Goal: Task Accomplishment & Management: Manage account settings

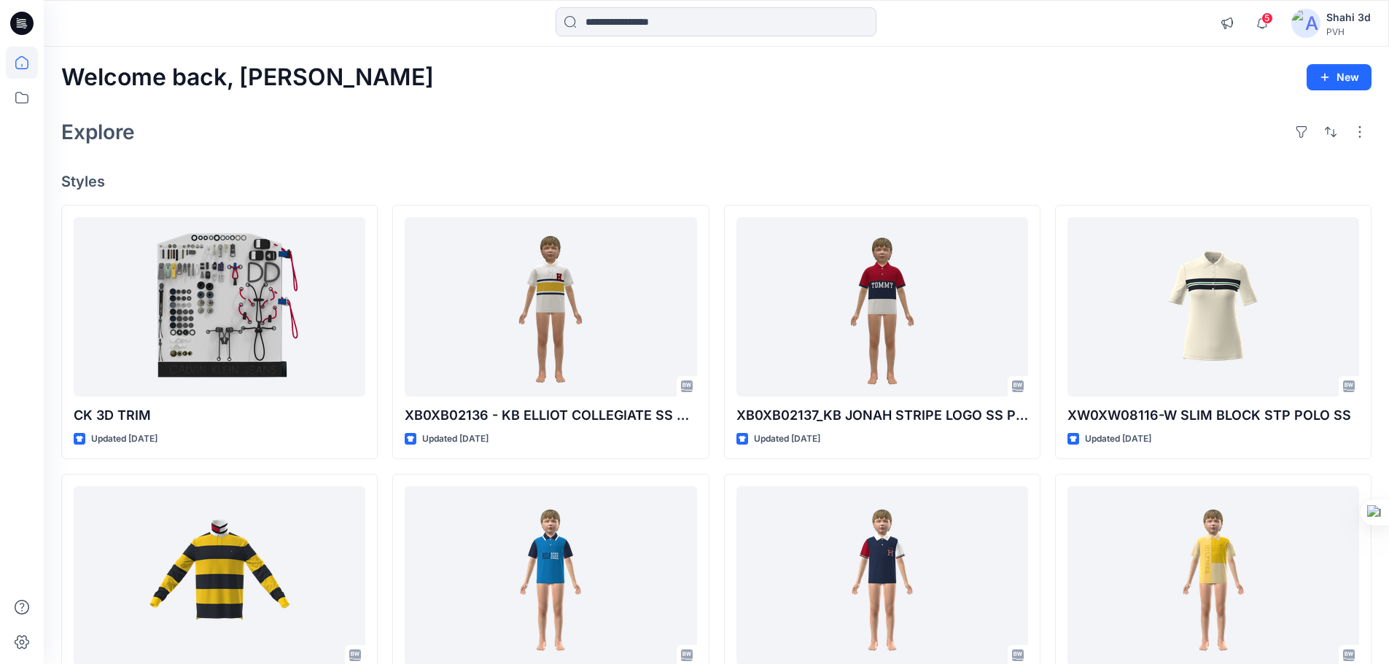
click at [709, 126] on div "Explore" at bounding box center [716, 131] width 1310 height 35
drag, startPoint x: 21, startPoint y: 26, endPoint x: 143, endPoint y: 18, distance: 122.0
click at [21, 26] on icon at bounding box center [21, 23] width 23 height 23
click at [603, 18] on input at bounding box center [716, 21] width 321 height 29
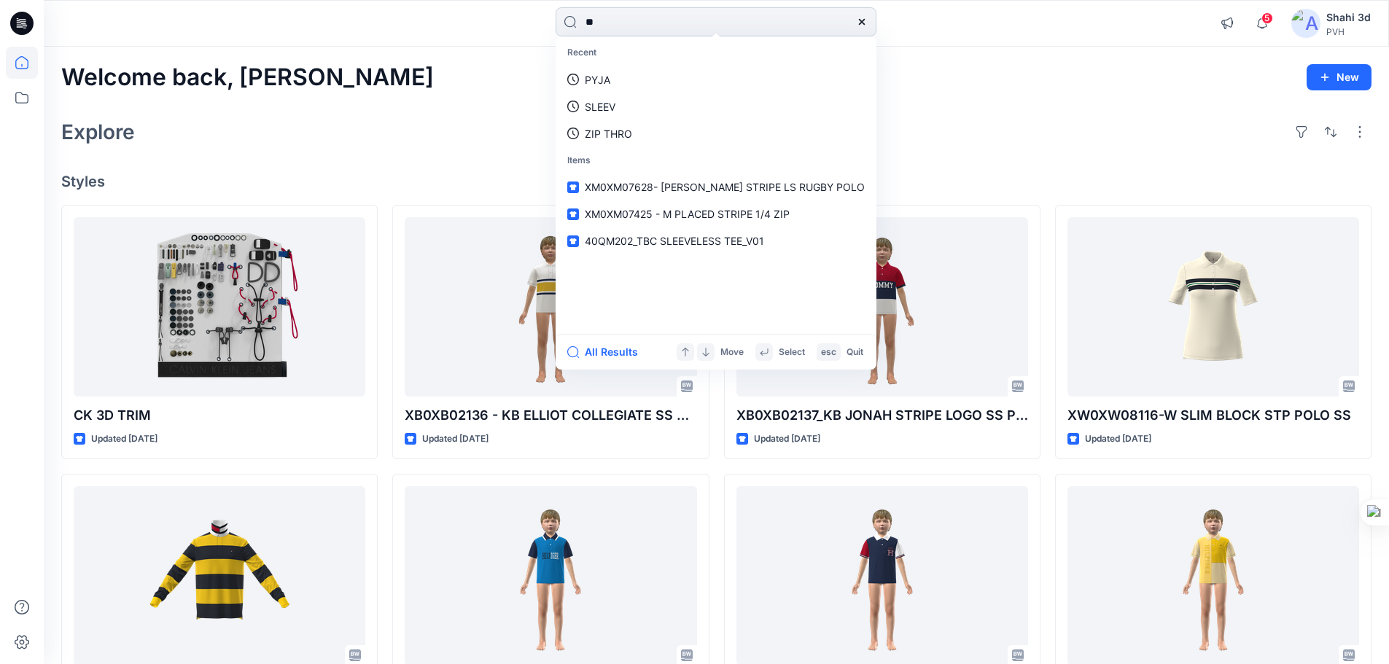
type input "*"
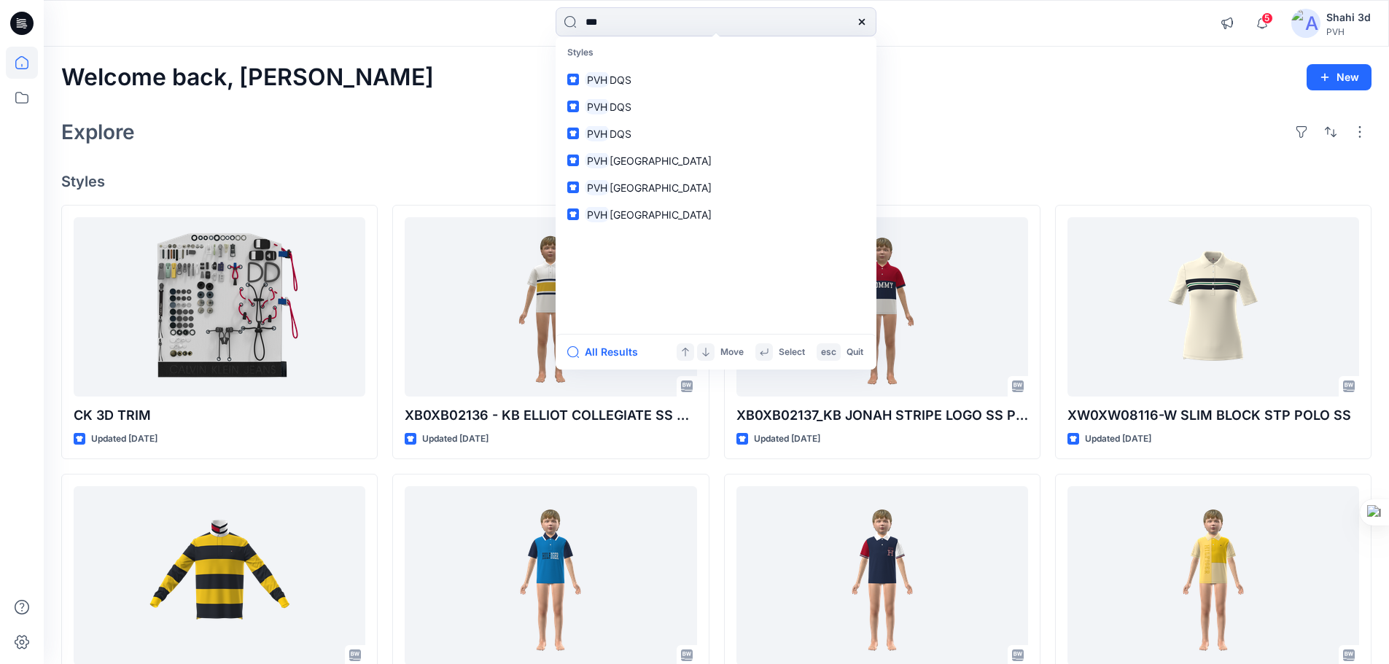
drag, startPoint x: 621, startPoint y: 23, endPoint x: 416, endPoint y: 24, distance: 204.9
click at [416, 24] on div "*** Styles PVH DQS PVH DQS PVH DQS PVH ISO Seam Library PVH ISO Seam Library PV…" at bounding box center [716, 23] width 672 height 32
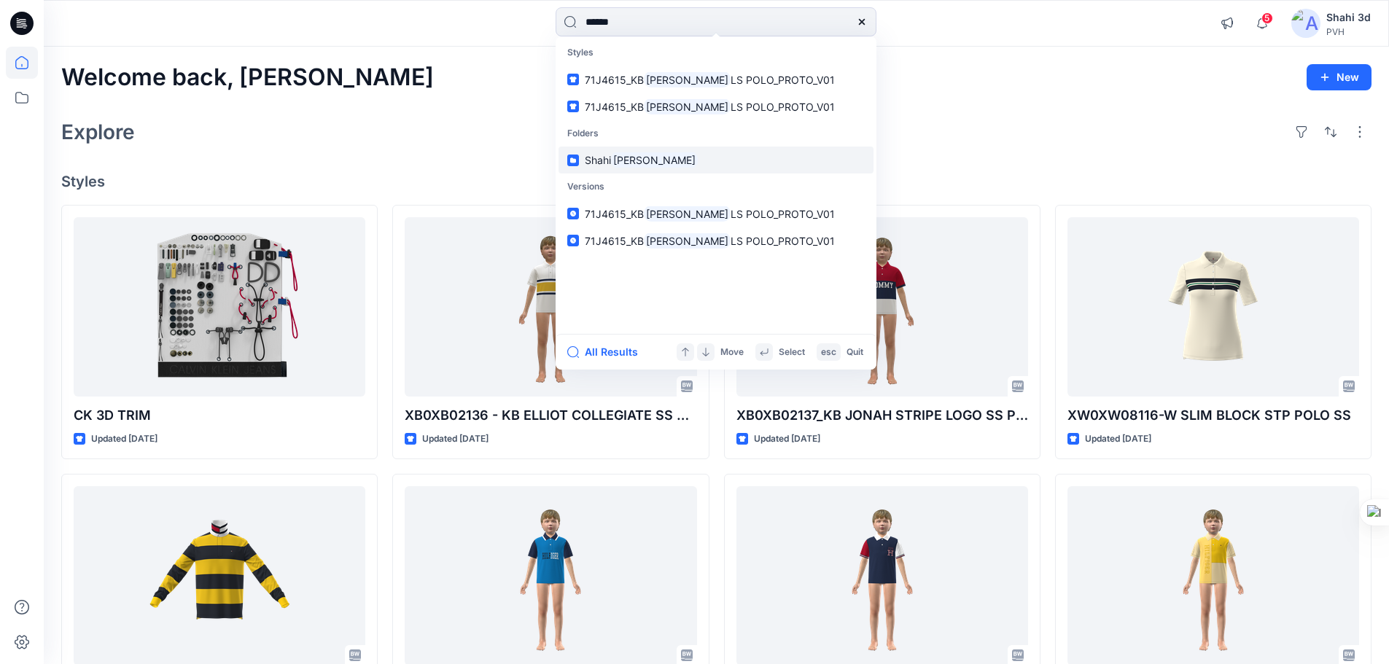
type input "******"
click at [617, 161] on mark "[PERSON_NAME]" at bounding box center [654, 160] width 87 height 17
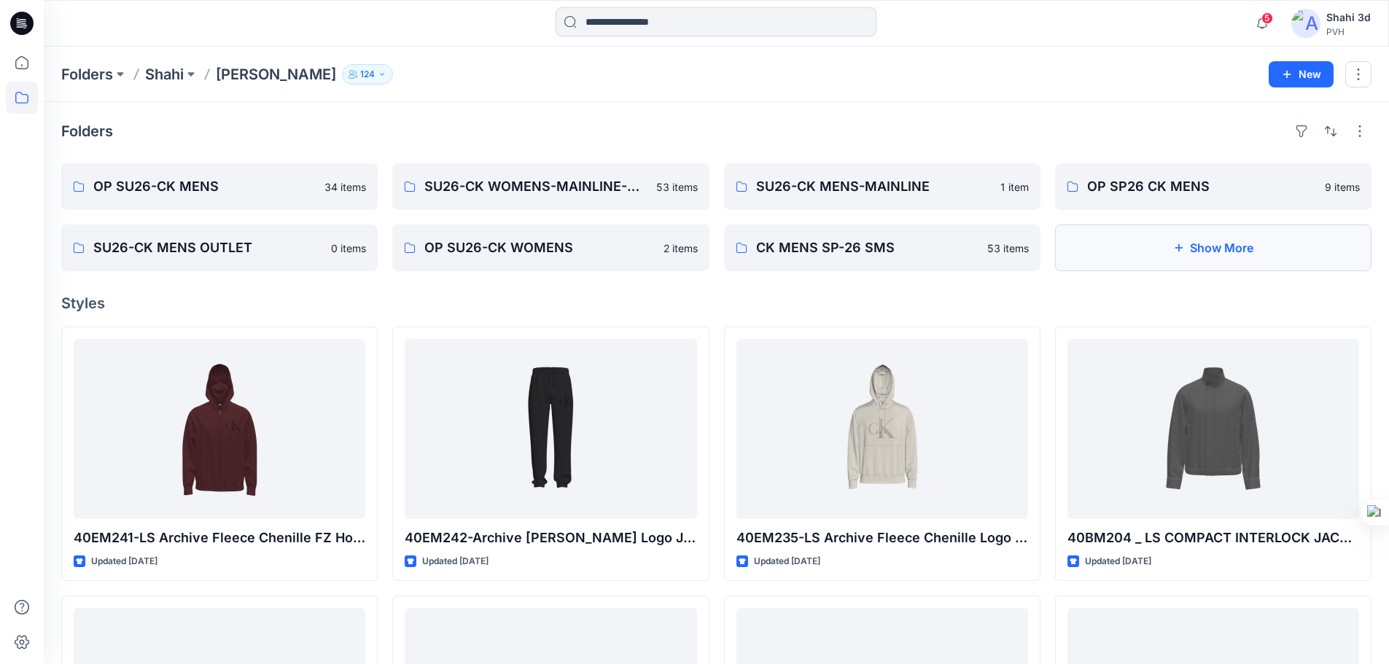
click at [1213, 249] on button "Show More" at bounding box center [1213, 248] width 316 height 47
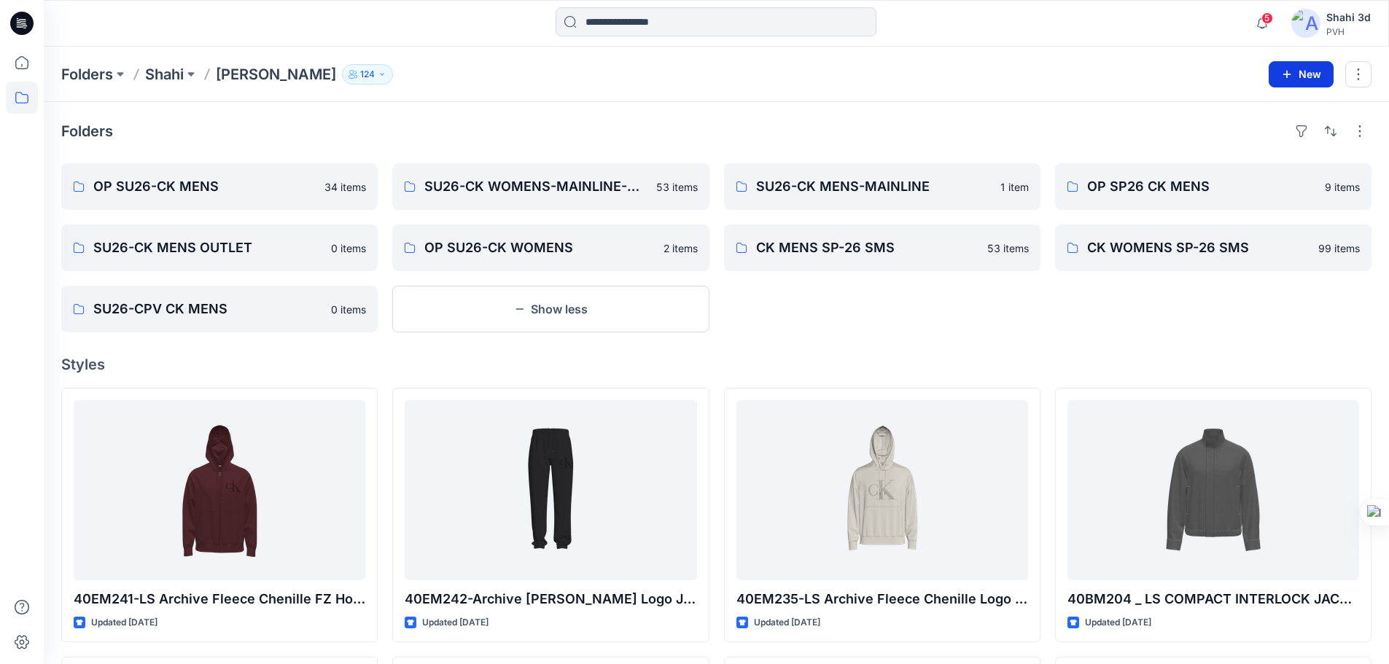
click at [1307, 74] on button "New" at bounding box center [1301, 74] width 65 height 26
click at [1258, 106] on p "New Style" at bounding box center [1255, 110] width 49 height 17
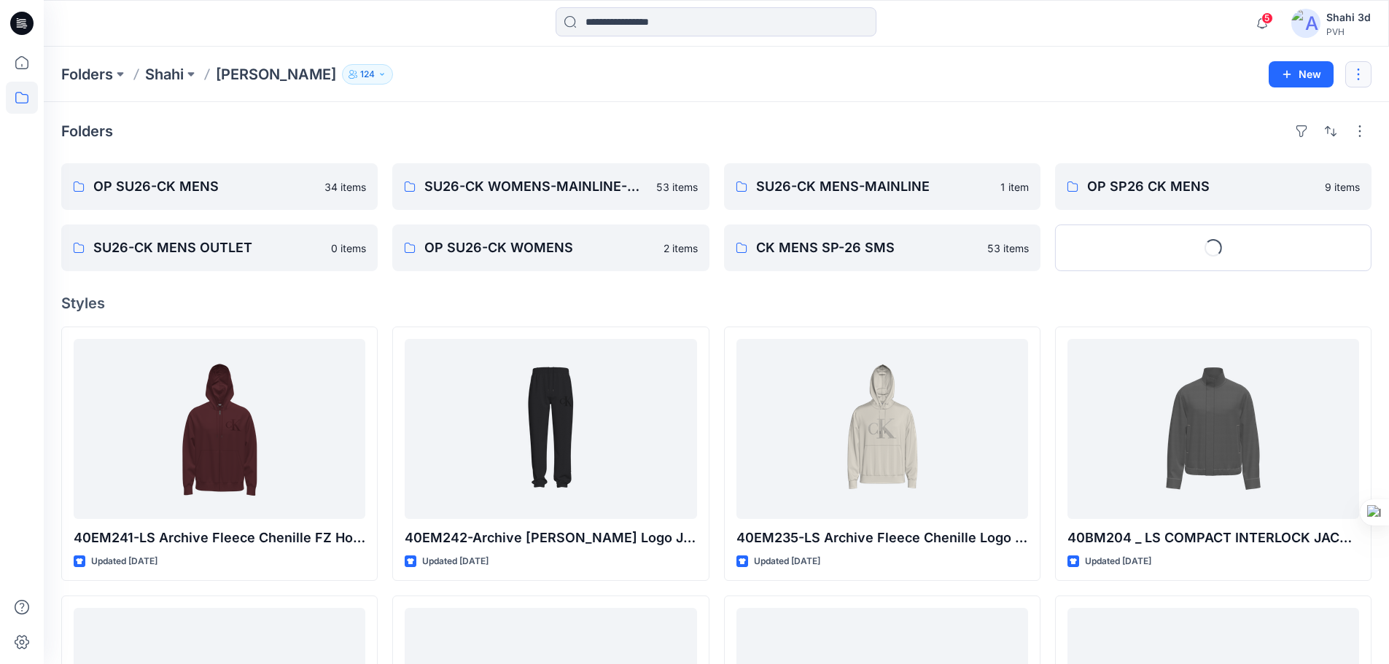
click at [1359, 74] on button "button" at bounding box center [1358, 74] width 26 height 26
click at [1201, 79] on div "Folders [PERSON_NAME] 124" at bounding box center [659, 74] width 1196 height 20
click at [1201, 232] on button "Show More" at bounding box center [1213, 248] width 316 height 47
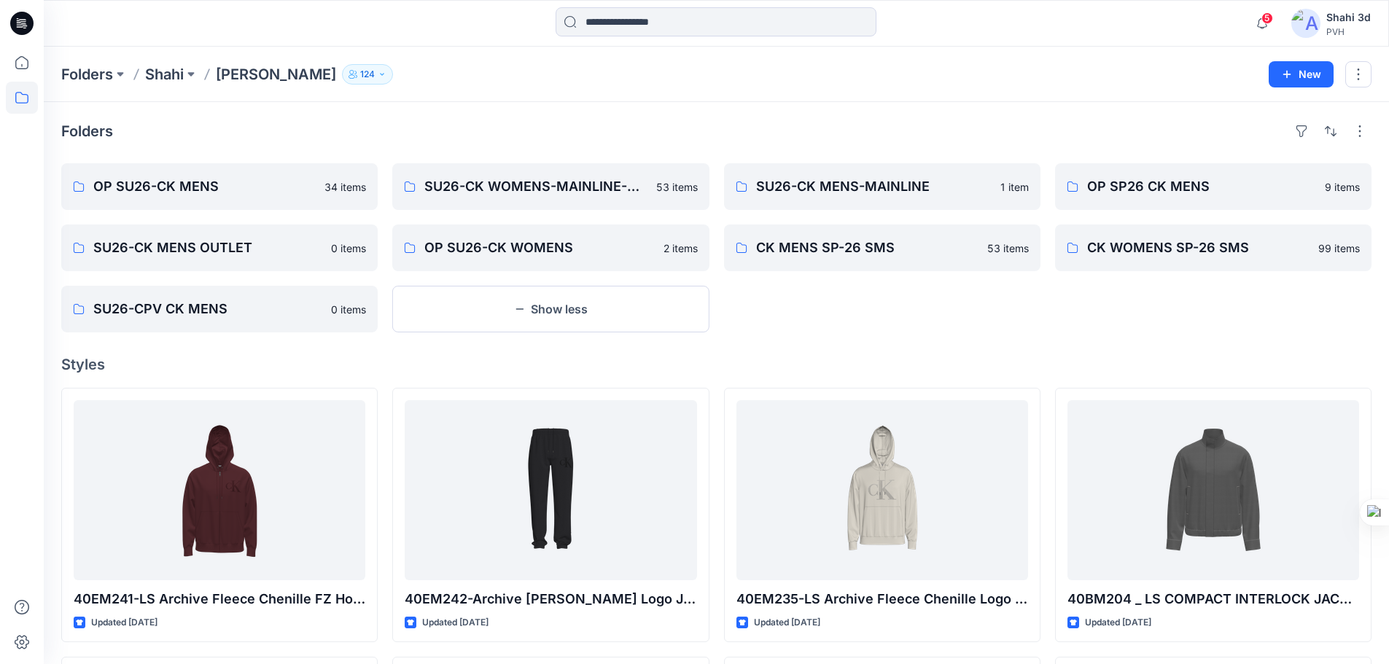
click at [270, 69] on p "[PERSON_NAME]" at bounding box center [276, 74] width 120 height 20
click at [1361, 133] on button "button" at bounding box center [1359, 131] width 23 height 23
click at [1355, 70] on button "button" at bounding box center [1358, 74] width 26 height 26
click at [1245, 114] on p "Edit" at bounding box center [1246, 109] width 18 height 15
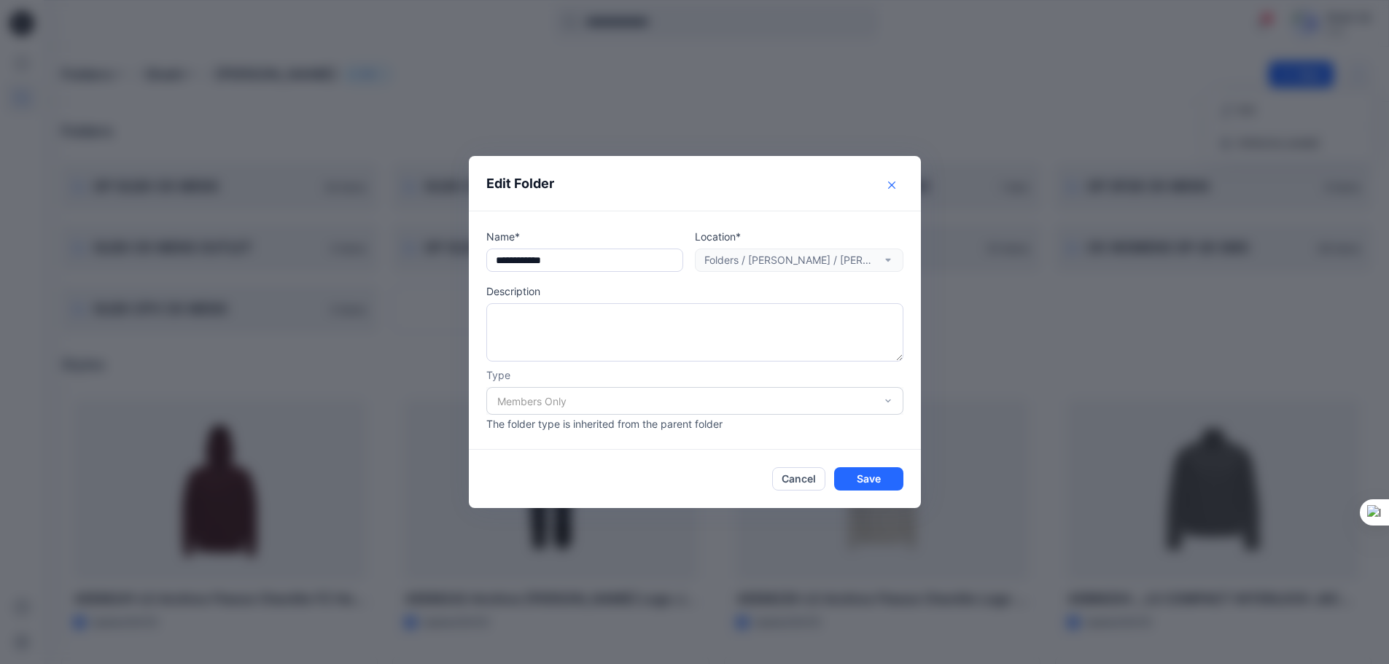
click at [893, 184] on icon "Close" at bounding box center [891, 185] width 7 height 7
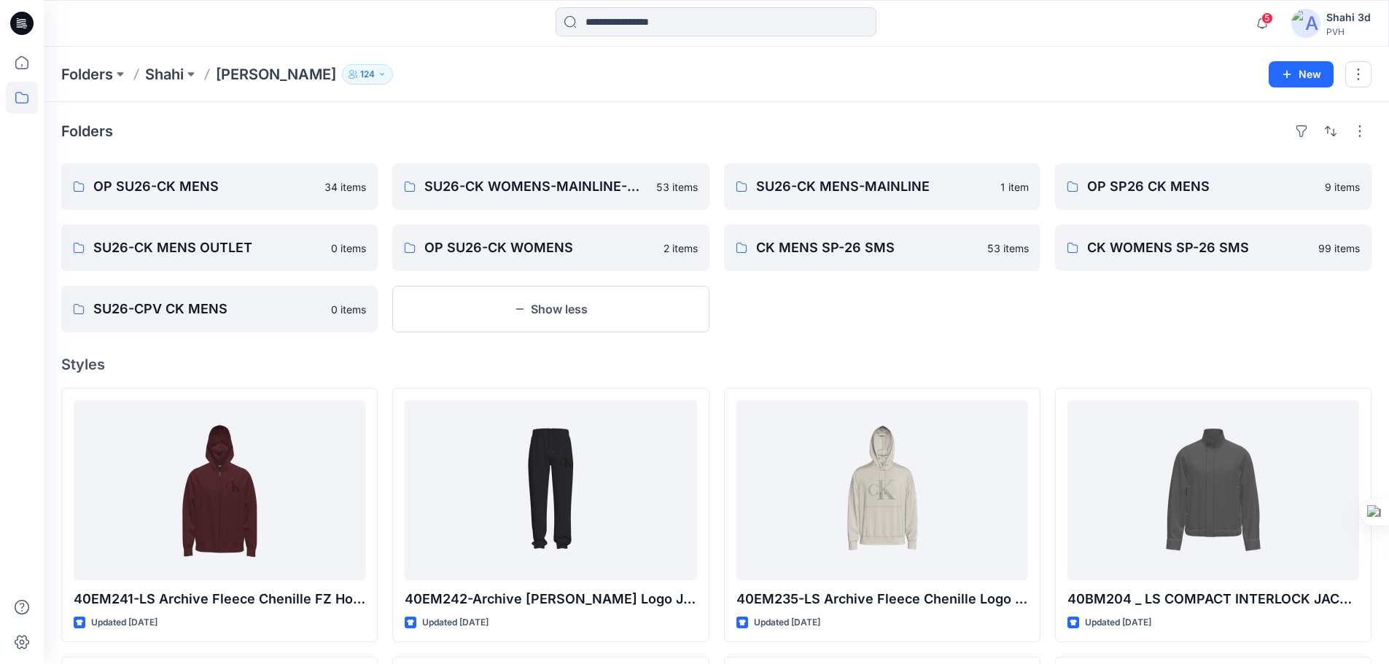
click at [1091, 336] on div "Folders OP SU26-CK MENS 34 items SU26-CK MENS OUTLET 0 items SU26-CPV CK MENS 0…" at bounding box center [716, 676] width 1345 height 1149
click at [1358, 73] on button "button" at bounding box center [1358, 74] width 26 height 26
click at [1239, 109] on p "Edit" at bounding box center [1246, 109] width 18 height 15
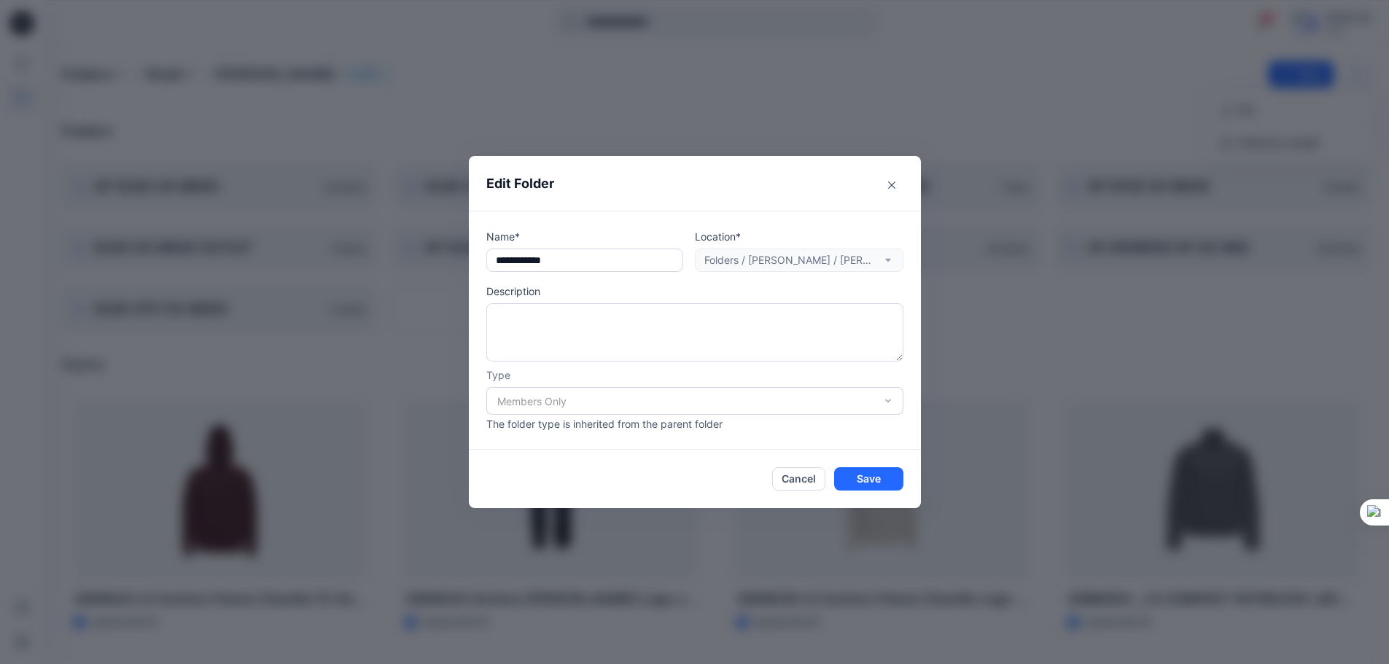
drag, startPoint x: 597, startPoint y: 261, endPoint x: 373, endPoint y: 262, distance: 224.6
click at [373, 262] on div "**********" at bounding box center [694, 332] width 1389 height 664
click at [895, 184] on icon "Close" at bounding box center [891, 185] width 7 height 7
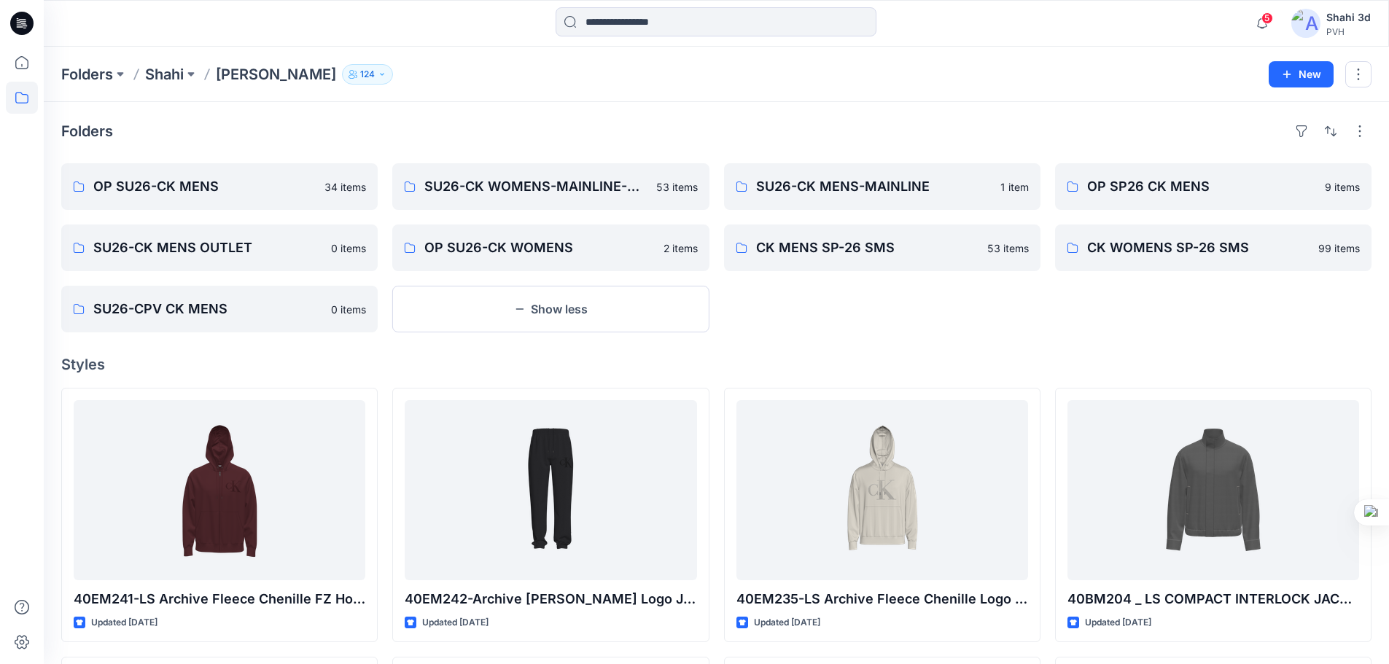
click at [1004, 314] on div "SU26-CK MENS-MAINLINE 1 item CK MENS SP-26 SMS 53 items" at bounding box center [882, 247] width 316 height 169
click at [521, 305] on icon "button" at bounding box center [519, 309] width 12 height 12
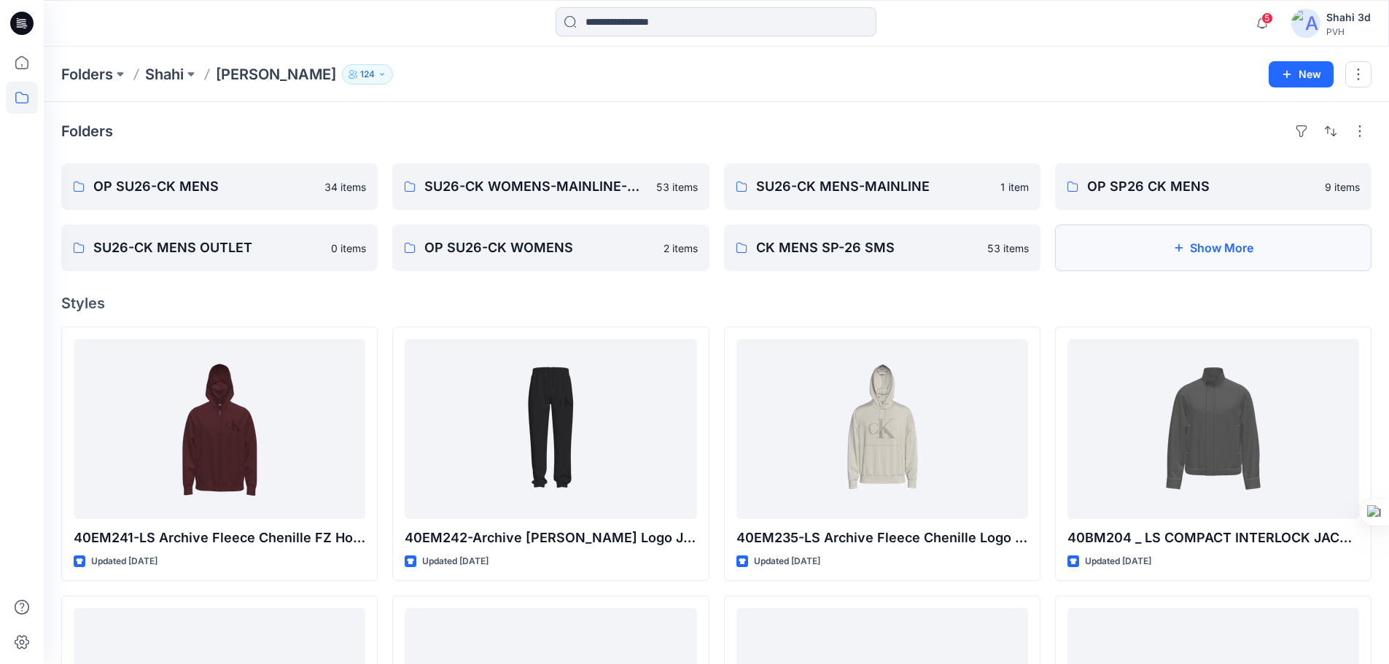
click at [1234, 248] on button "Show More" at bounding box center [1213, 248] width 316 height 47
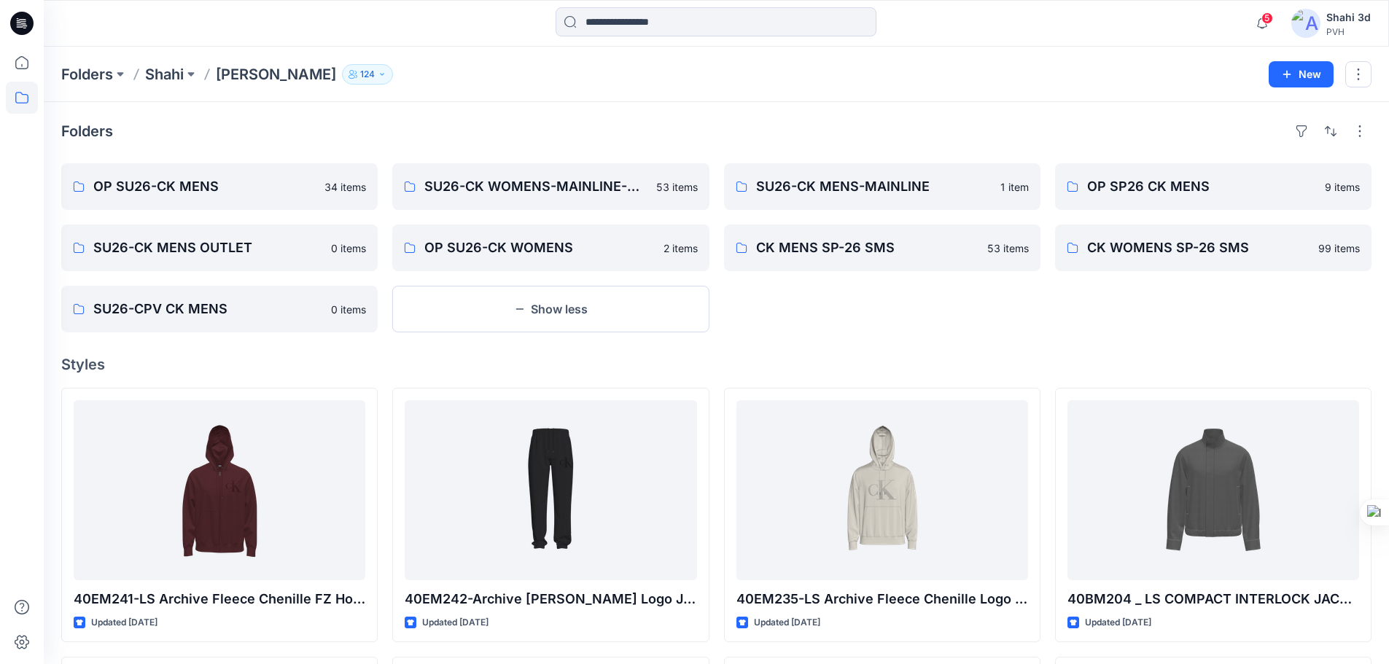
click at [267, 73] on p "[PERSON_NAME]" at bounding box center [276, 74] width 120 height 20
click at [1314, 77] on button "New" at bounding box center [1301, 74] width 65 height 26
click at [1253, 138] on p "New Folder" at bounding box center [1258, 138] width 54 height 15
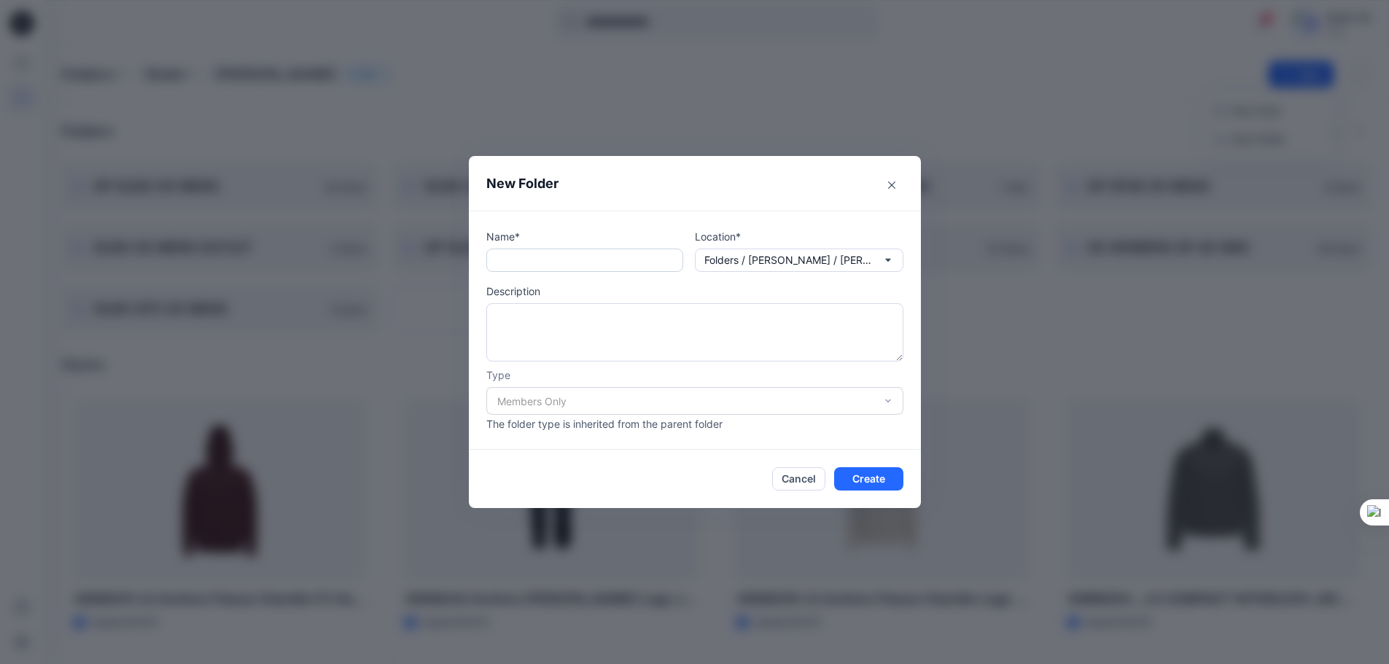
click at [629, 258] on input "text" at bounding box center [584, 260] width 197 height 23
type input "**********"
click at [871, 475] on button "Create" at bounding box center [868, 478] width 69 height 23
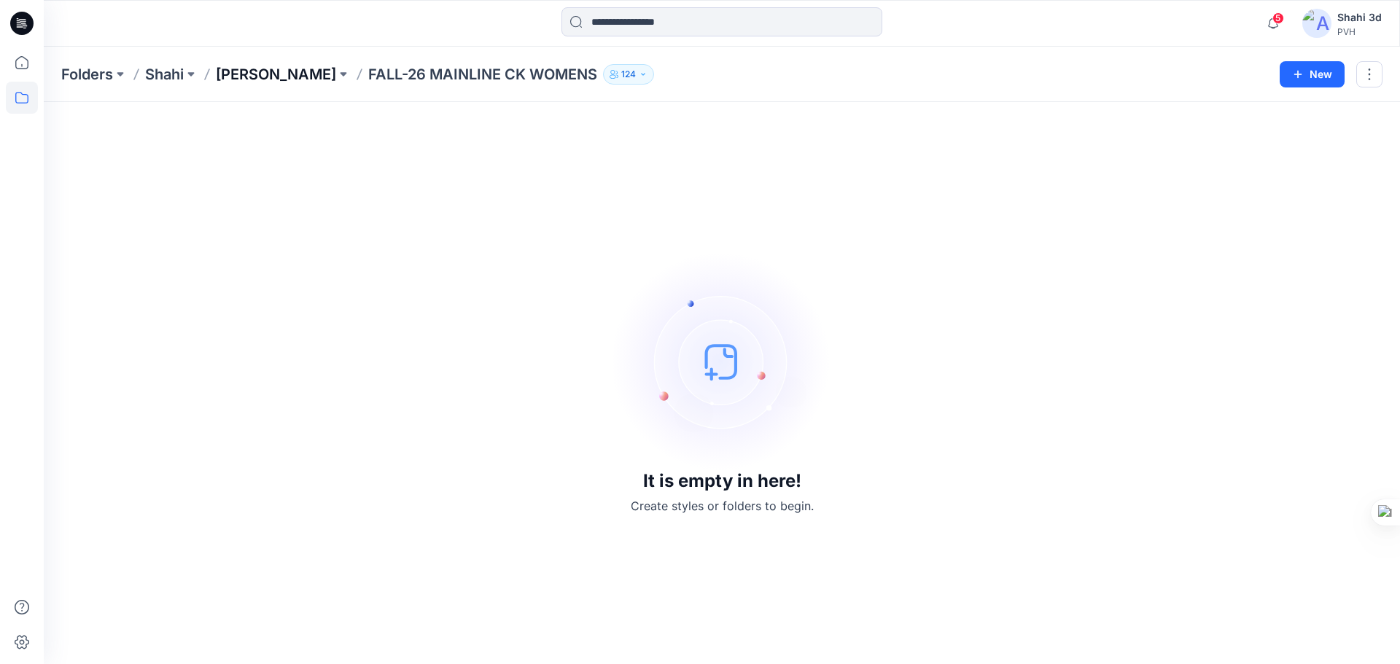
click at [246, 71] on p "[PERSON_NAME]" at bounding box center [276, 74] width 120 height 20
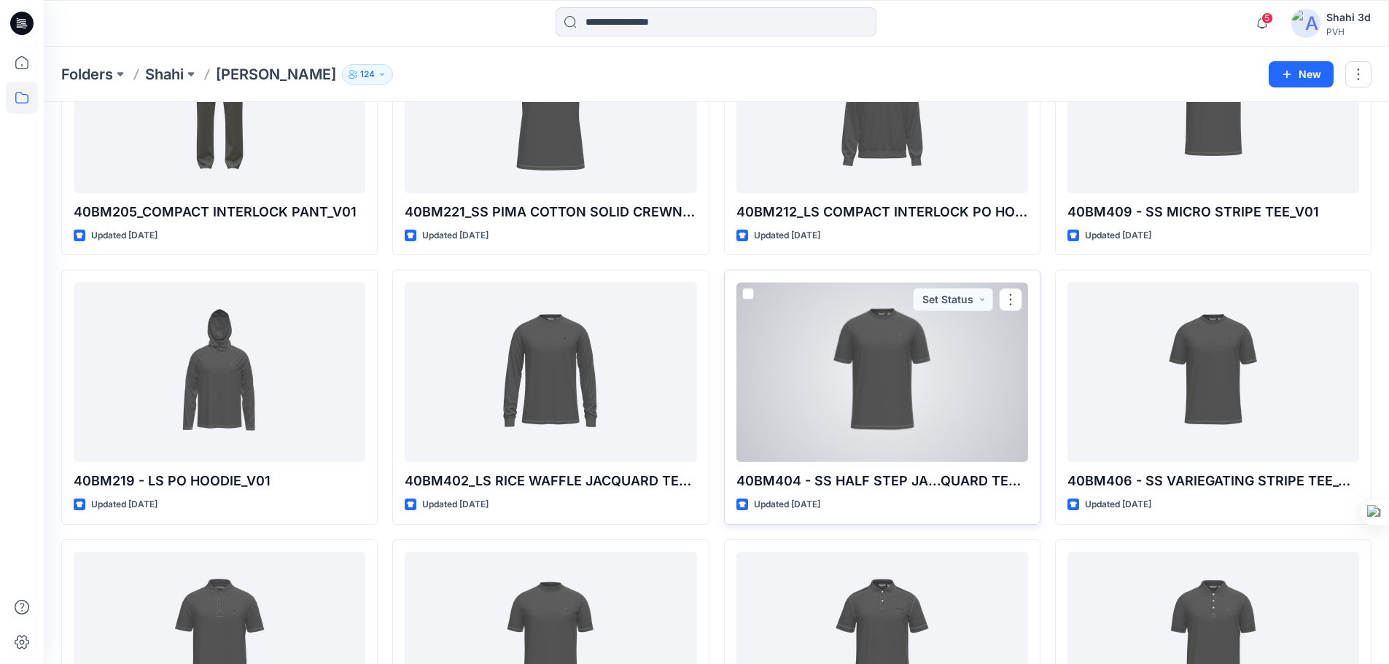
scroll to position [1094, 0]
